Goal: Obtain resource: Download file/media

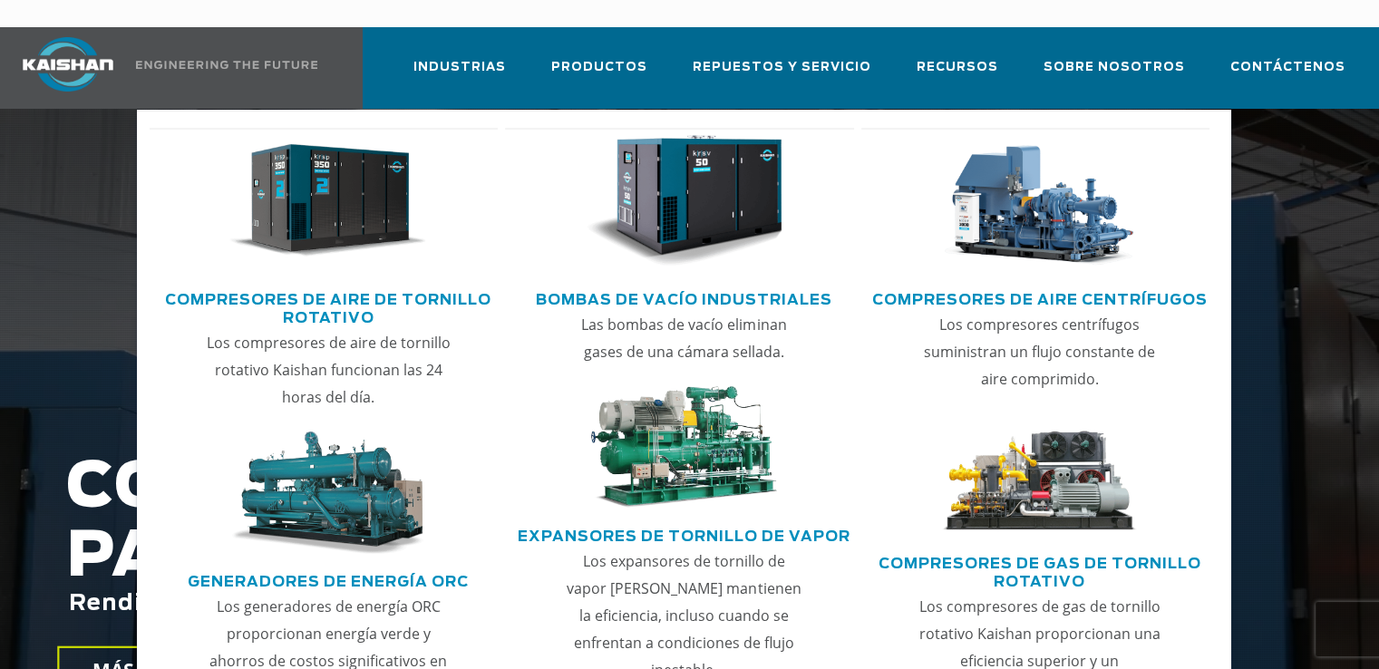
click at [386, 206] on img "Menú principal" at bounding box center [327, 201] width 197 height 132
click at [344, 293] on font "Compresores de aire de tornillo rotativo" at bounding box center [328, 309] width 326 height 33
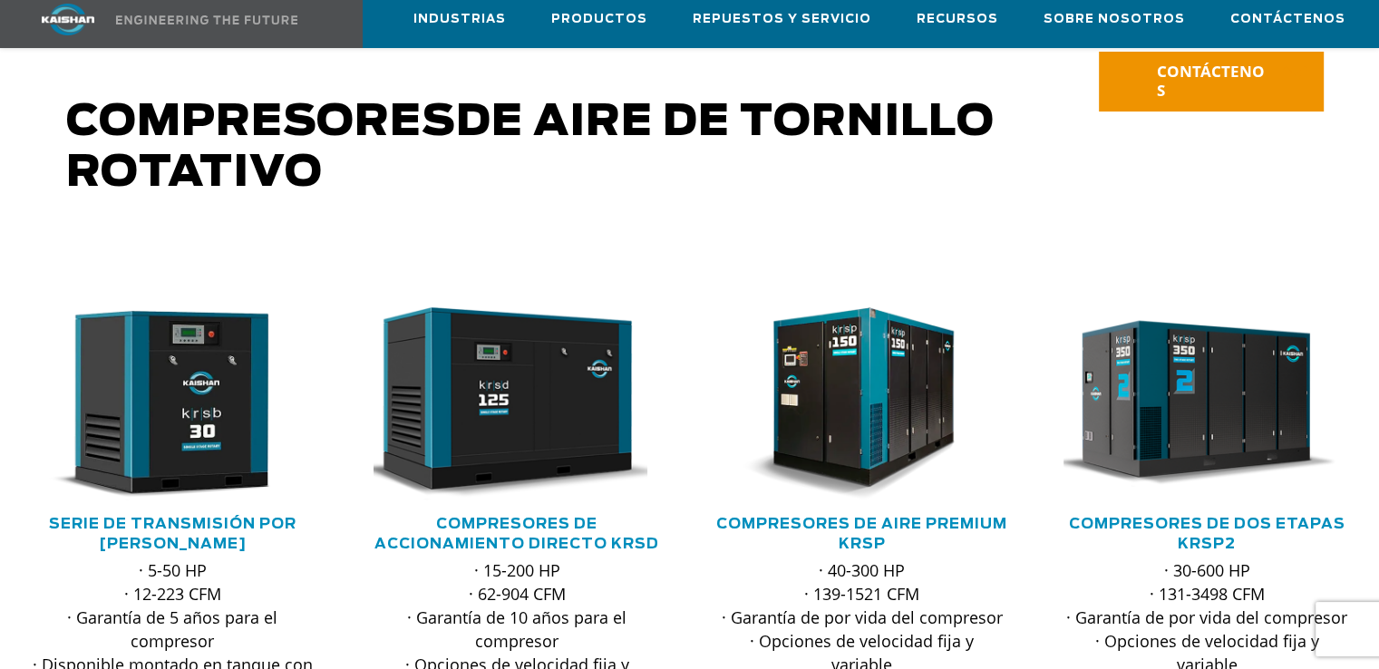
scroll to position [254, 0]
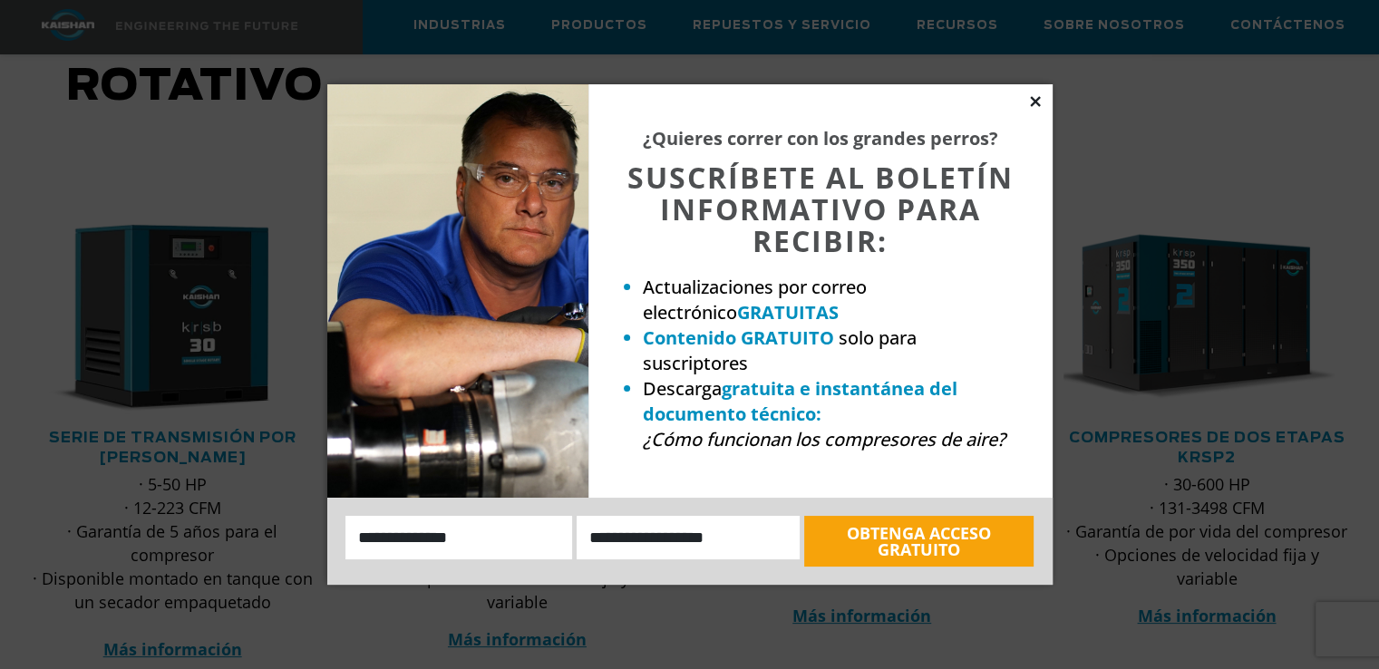
click at [1037, 99] on icon at bounding box center [1035, 101] width 10 height 10
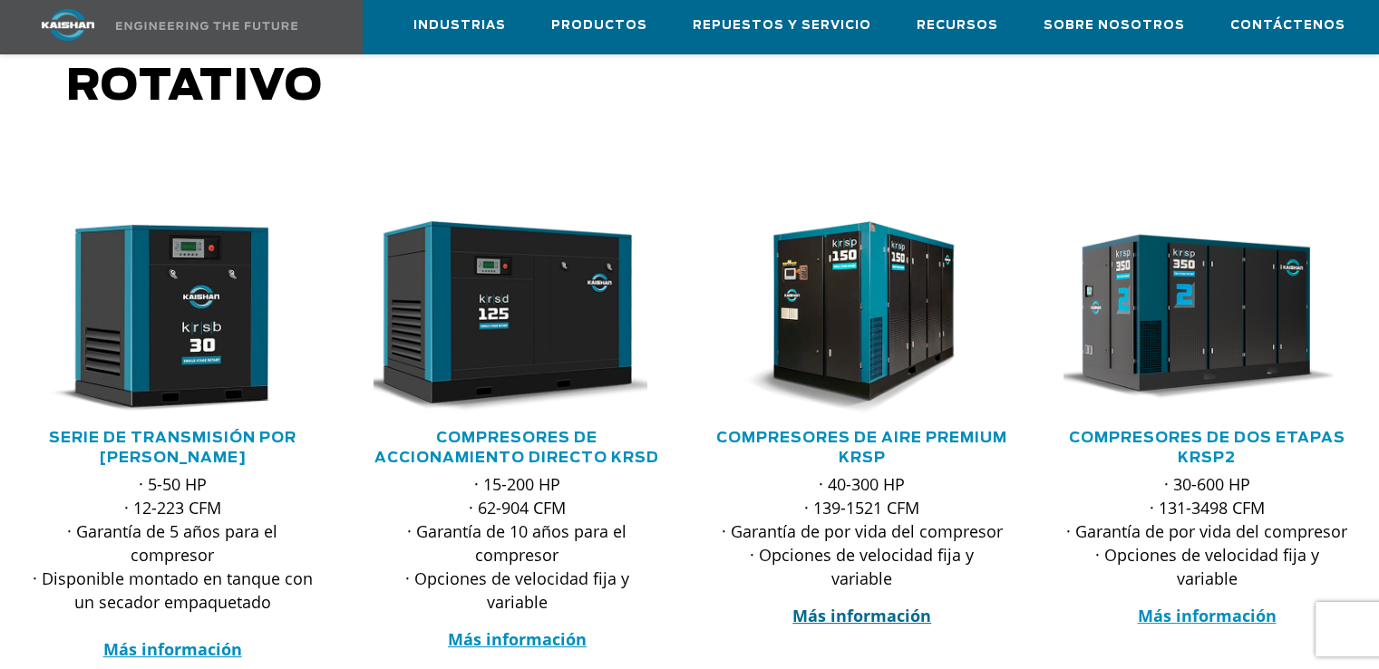
click at [850, 605] on font "Más información" at bounding box center [861, 616] width 139 height 22
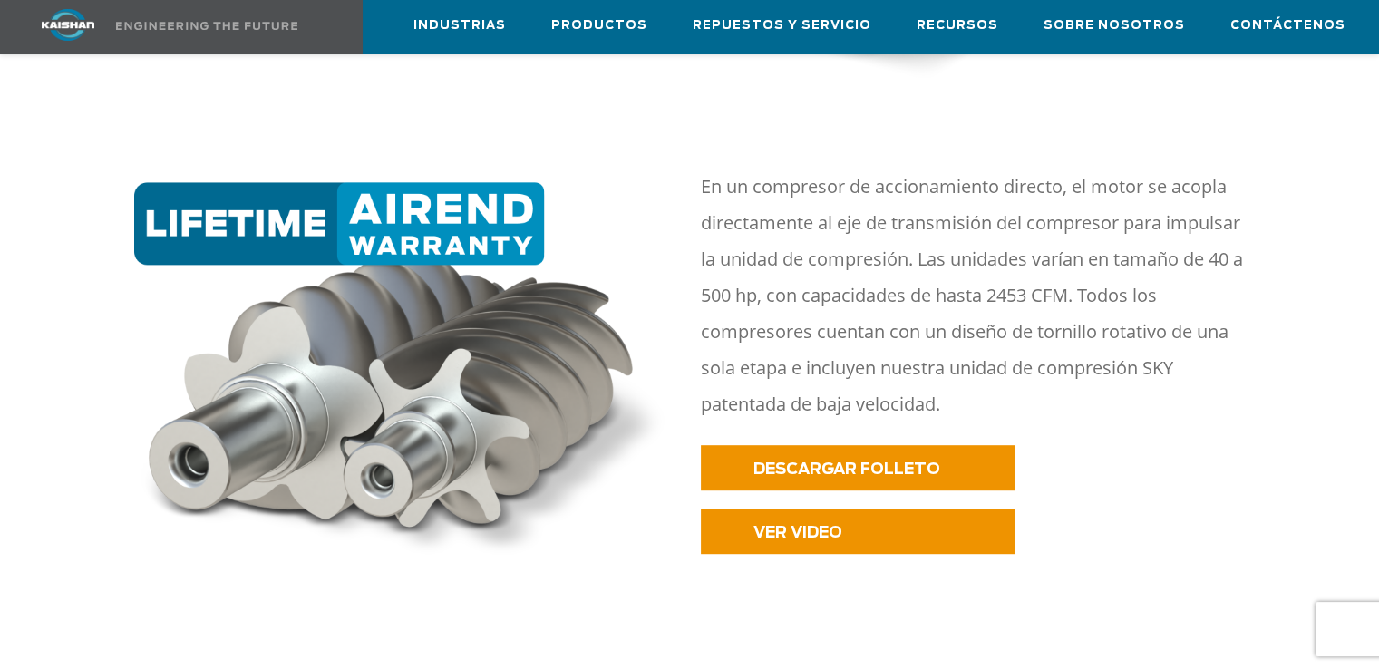
scroll to position [798, 0]
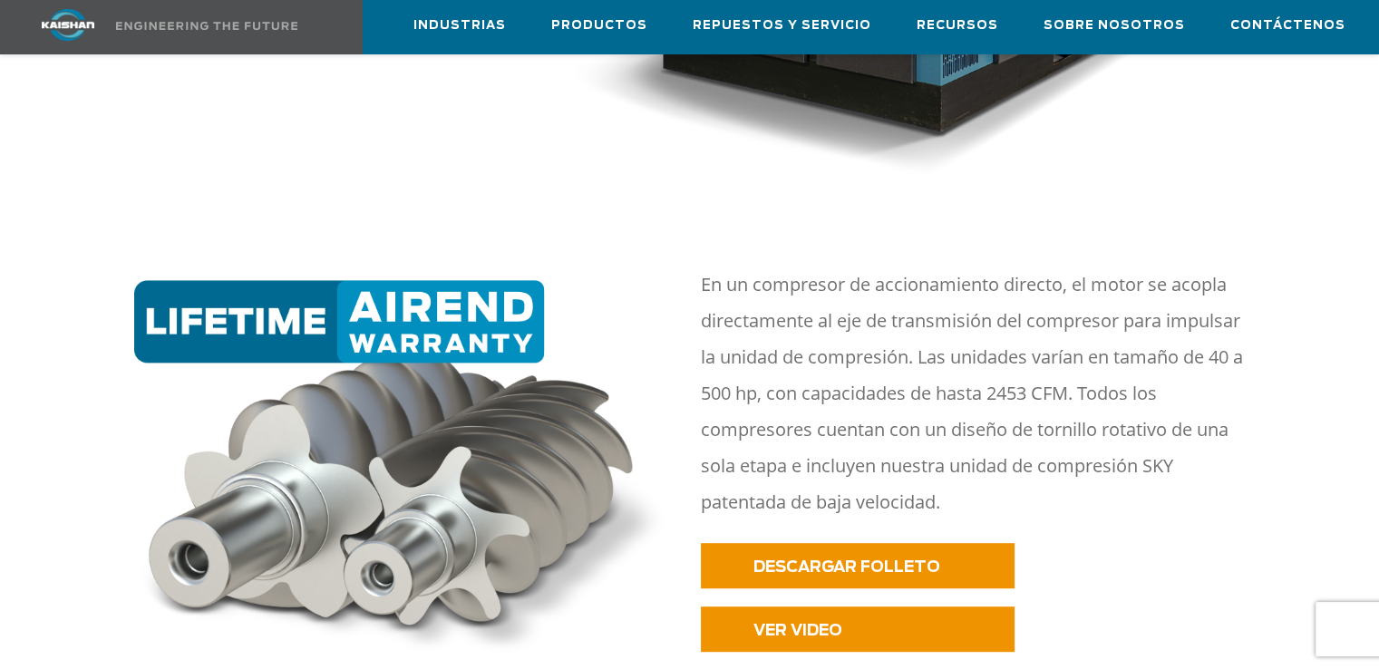
click at [850, 567] on div "En un compresor de accionamiento directo, el motor se acopla directamente al ej…" at bounding box center [1007, 483] width 634 height 435
click at [847, 559] on font "DESCARGAR FOLLETO" at bounding box center [823, 566] width 187 height 15
